Goal: Ask a question

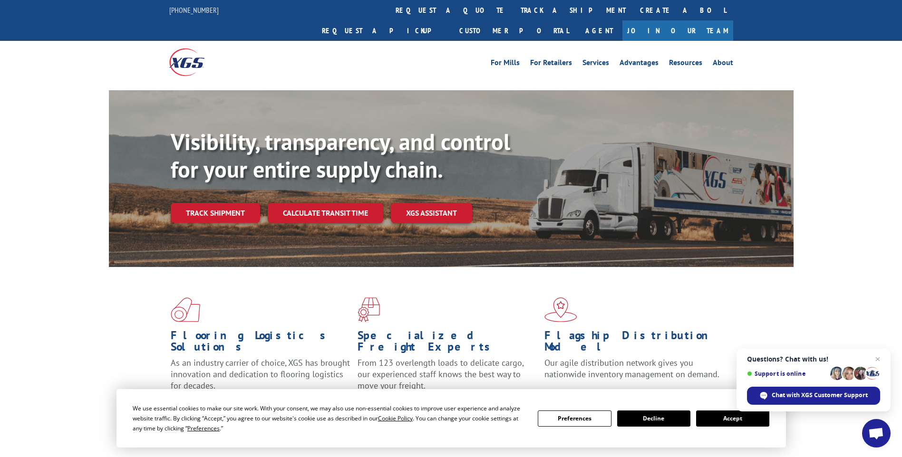
click at [731, 412] on button "Accept" at bounding box center [732, 419] width 73 height 16
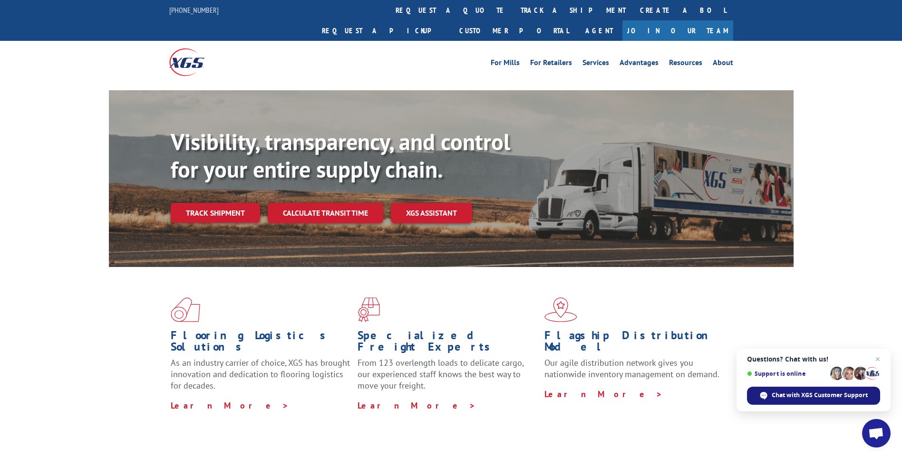
click at [790, 391] on span "Chat with XGS Customer Support" at bounding box center [820, 395] width 96 height 9
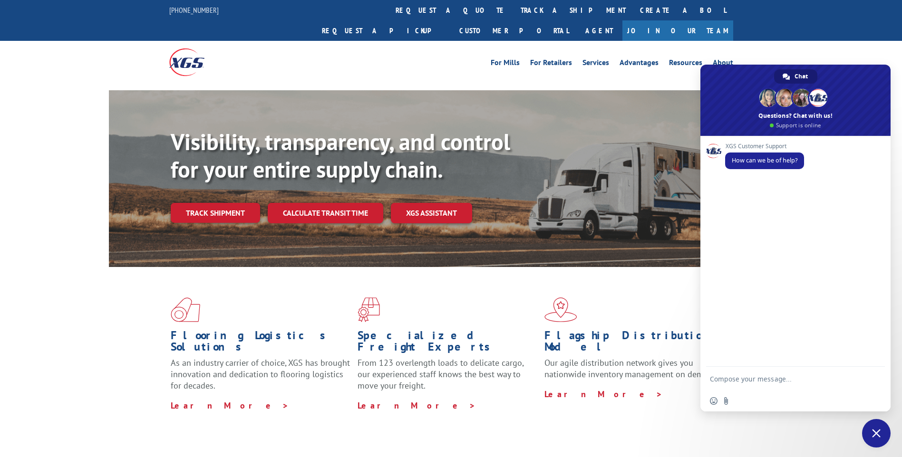
click at [721, 376] on textarea "Compose your message..." at bounding box center [786, 379] width 152 height 24
type textarea "i"
click at [840, 373] on textarea "I am looking for a truck company that can" at bounding box center [786, 375] width 152 height 32
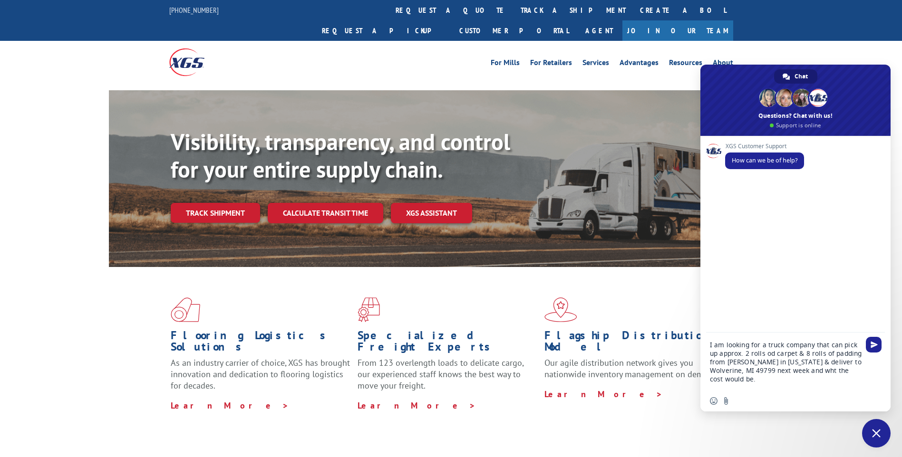
click at [773, 352] on textarea "I am looking for a truck company that can pick up approx. 2 rolls od carpet & 8…" at bounding box center [786, 362] width 152 height 58
type textarea "I am looking for a truck company that can pick up approx. 2 rolls of carpet & 8…"
click at [850, 365] on textarea "I am looking for a truck company that can pick up approx. 2 rolls of carpet & 8…" at bounding box center [786, 357] width 152 height 67
drag, startPoint x: 858, startPoint y: 364, endPoint x: 866, endPoint y: 356, distance: 11.1
click at [862, 360] on div "I am looking for a truck company that can pick up approx. 2 rolls of carpet & 8…" at bounding box center [795, 357] width 190 height 67
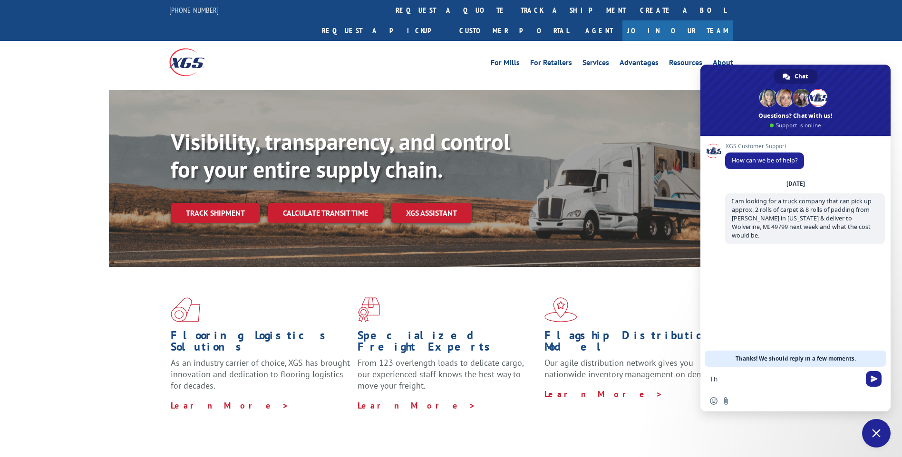
type textarea "T"
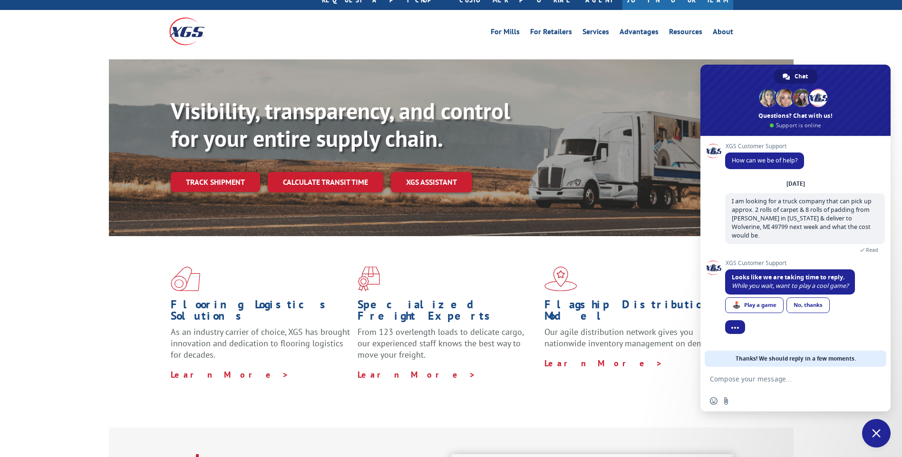
scroll to position [48, 0]
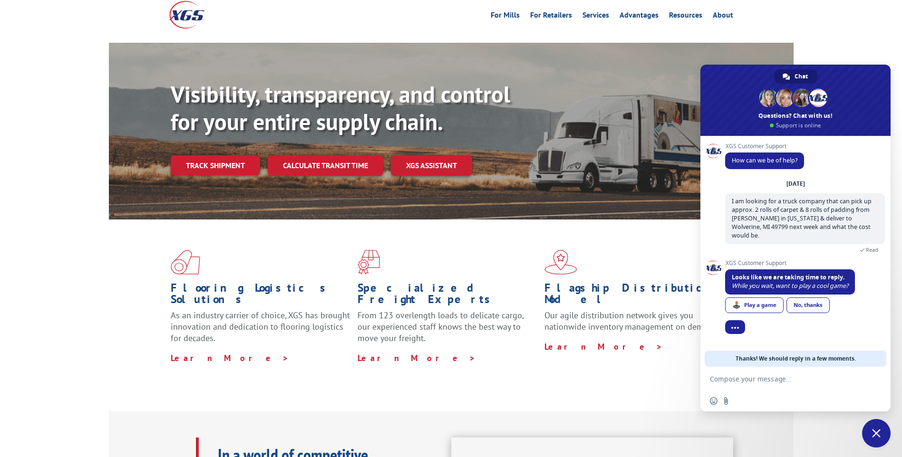
click at [795, 298] on link "No, thanks" at bounding box center [808, 306] width 43 height 16
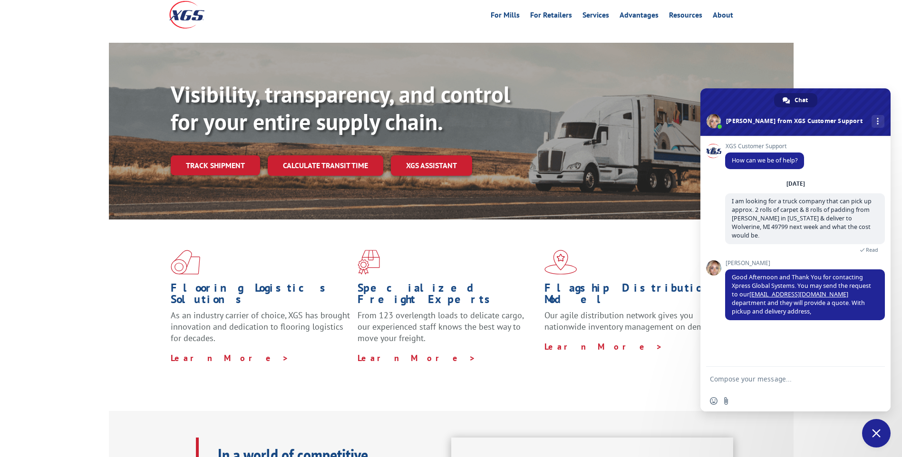
click at [721, 382] on textarea "Compose your message..." at bounding box center [786, 379] width 152 height 24
type textarea "thank you"
click at [868, 377] on span "Send" at bounding box center [874, 379] width 16 height 16
